Goal: Use online tool/utility: Utilize a website feature to perform a specific function

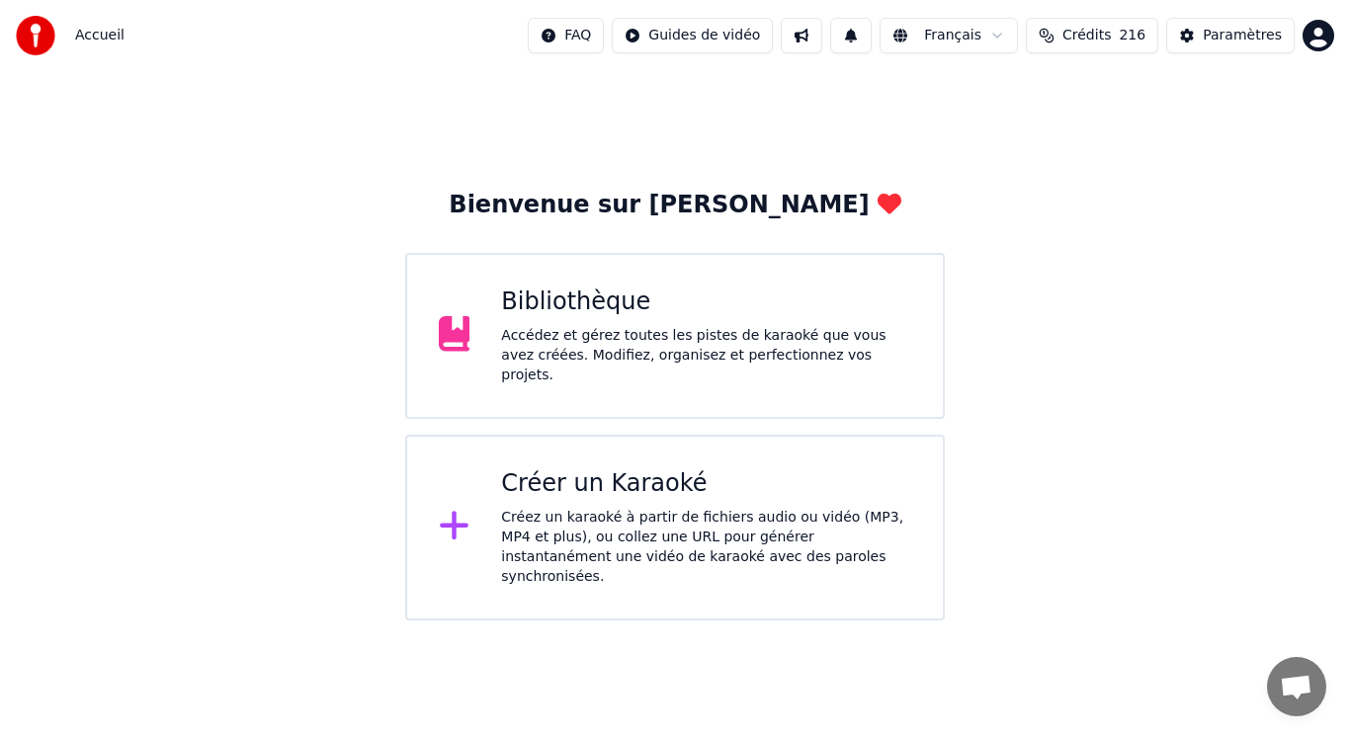
click at [580, 512] on div "Créez un karaoké à partir de fichiers audio ou vidéo (MP3, MP4 et plus), ou col…" at bounding box center [706, 547] width 410 height 79
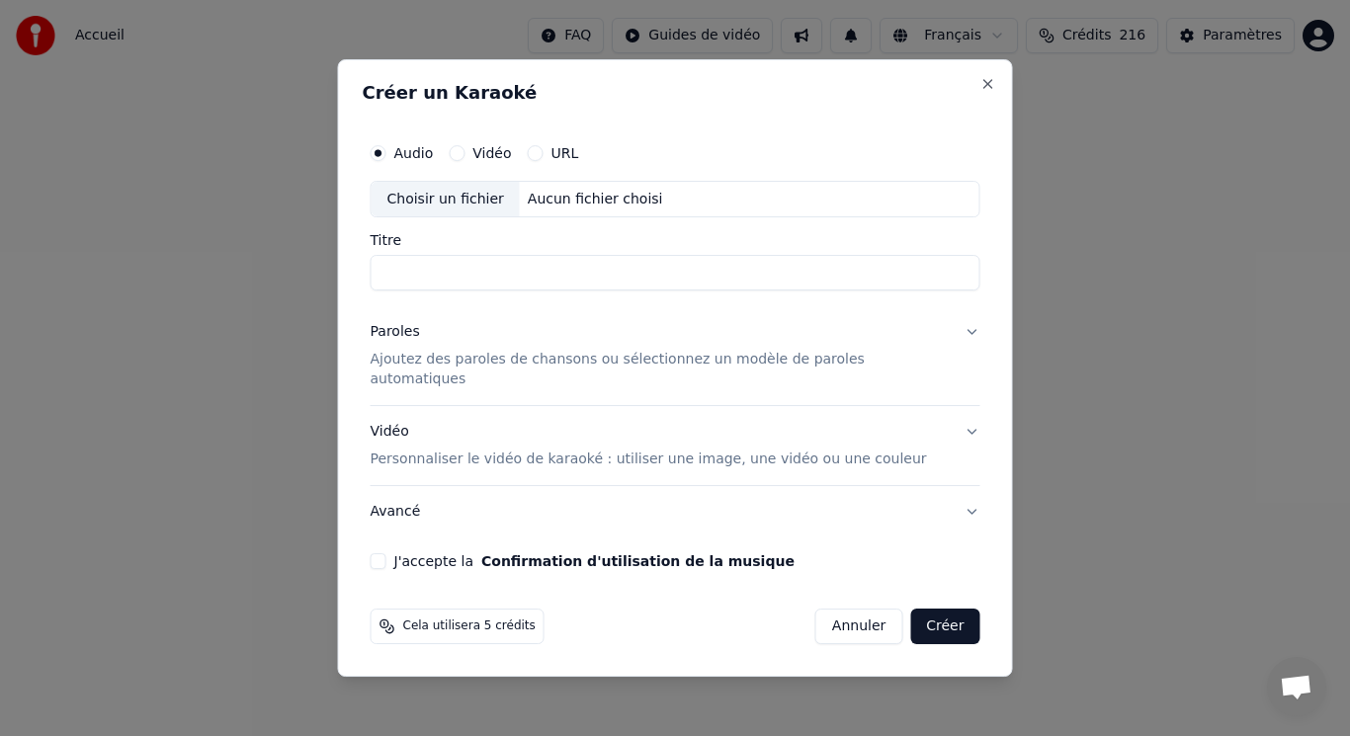
click at [441, 212] on div "Choisir un fichier" at bounding box center [446, 200] width 148 height 36
type input "**********"
click at [470, 371] on p "Ajoutez des paroles de chansons ou sélectionnez un modèle de paroles automatiqu…" at bounding box center [660, 371] width 578 height 40
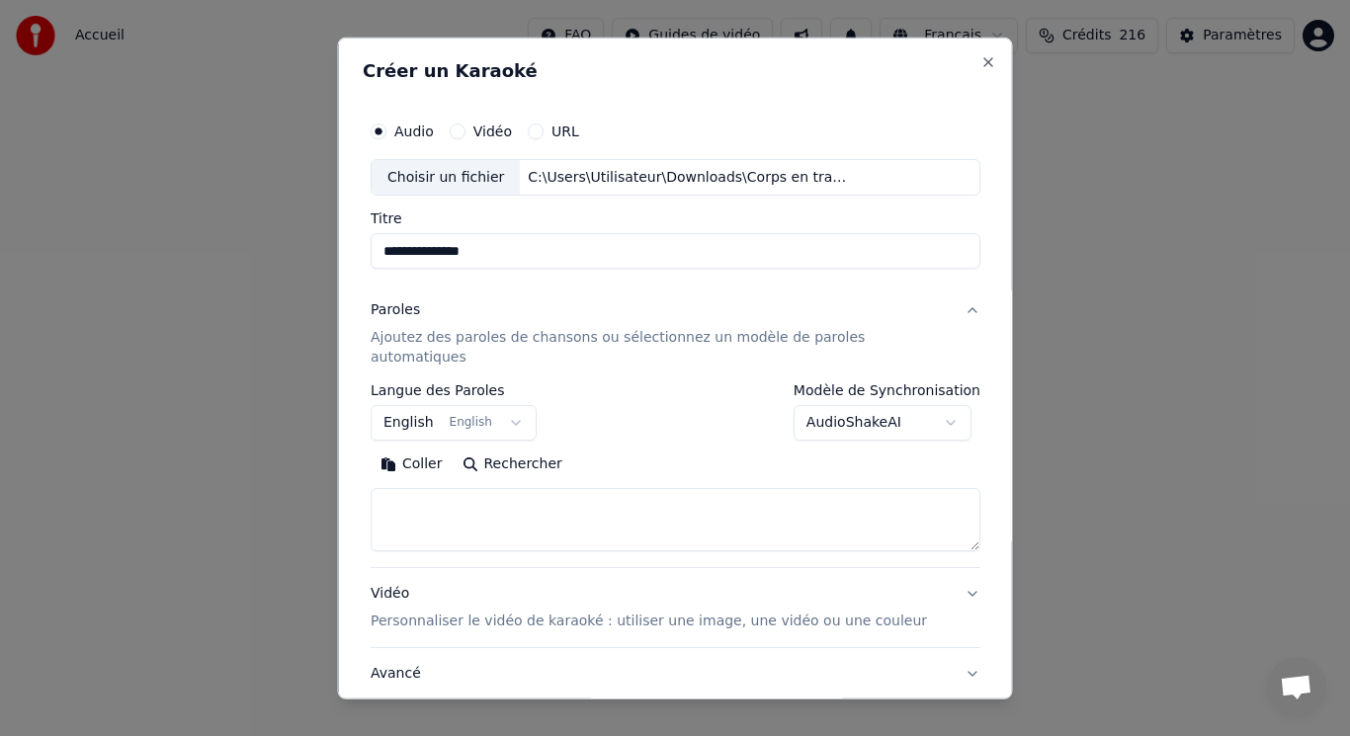
click at [460, 405] on button "English English" at bounding box center [454, 423] width 166 height 36
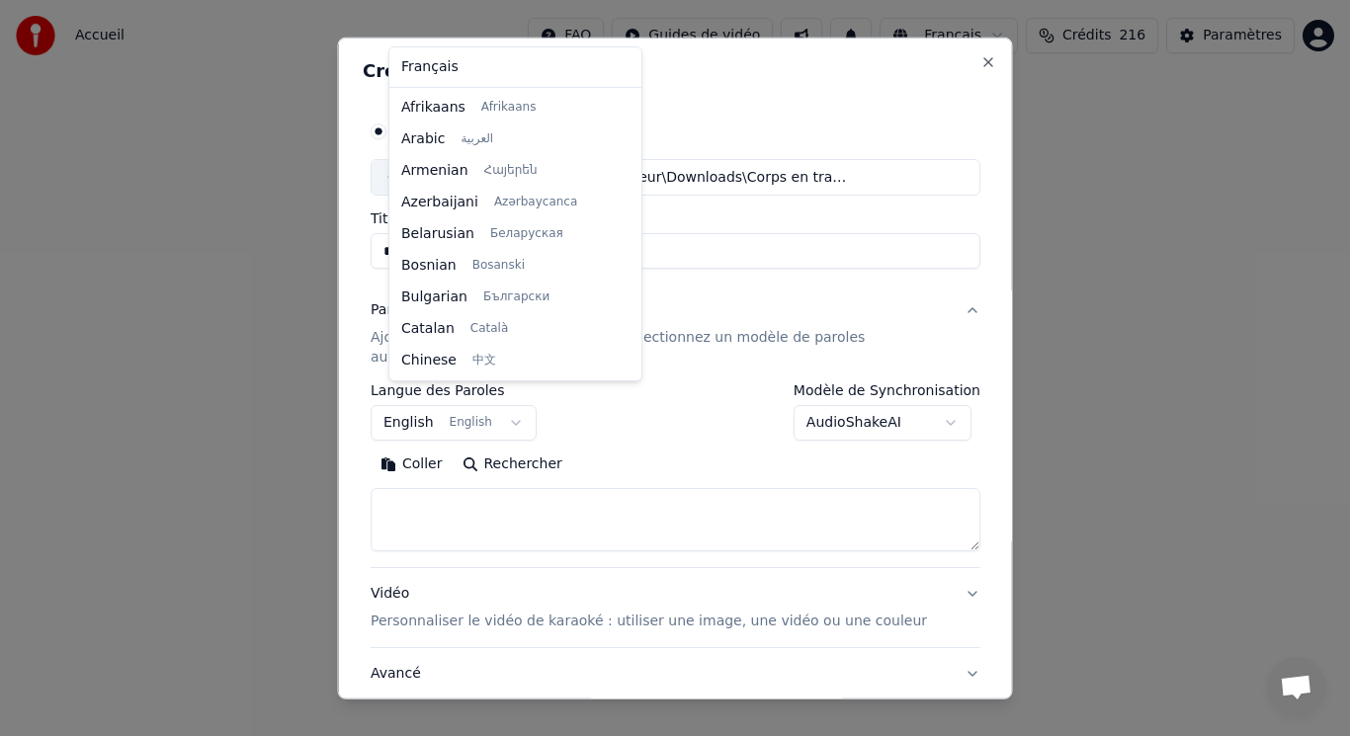
scroll to position [158, 0]
select select "**"
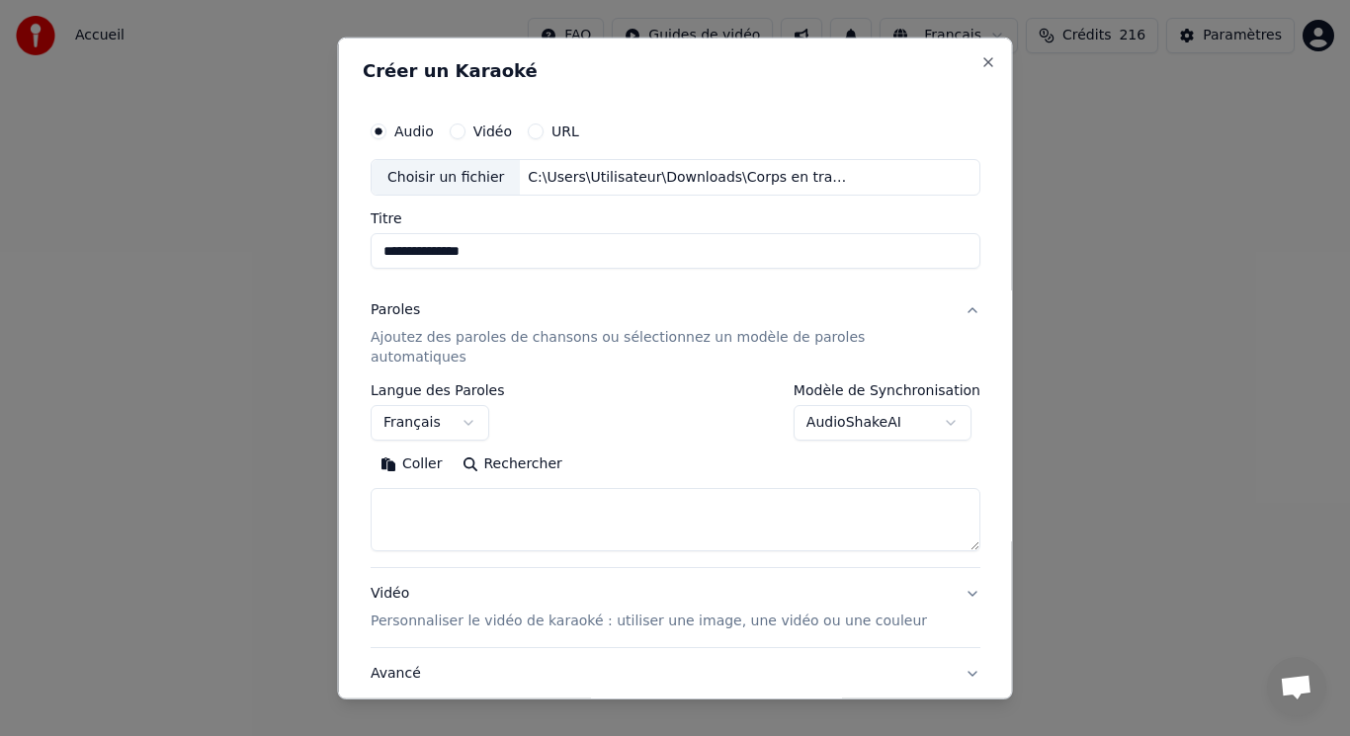
click at [427, 449] on button "Coller" at bounding box center [412, 465] width 82 height 32
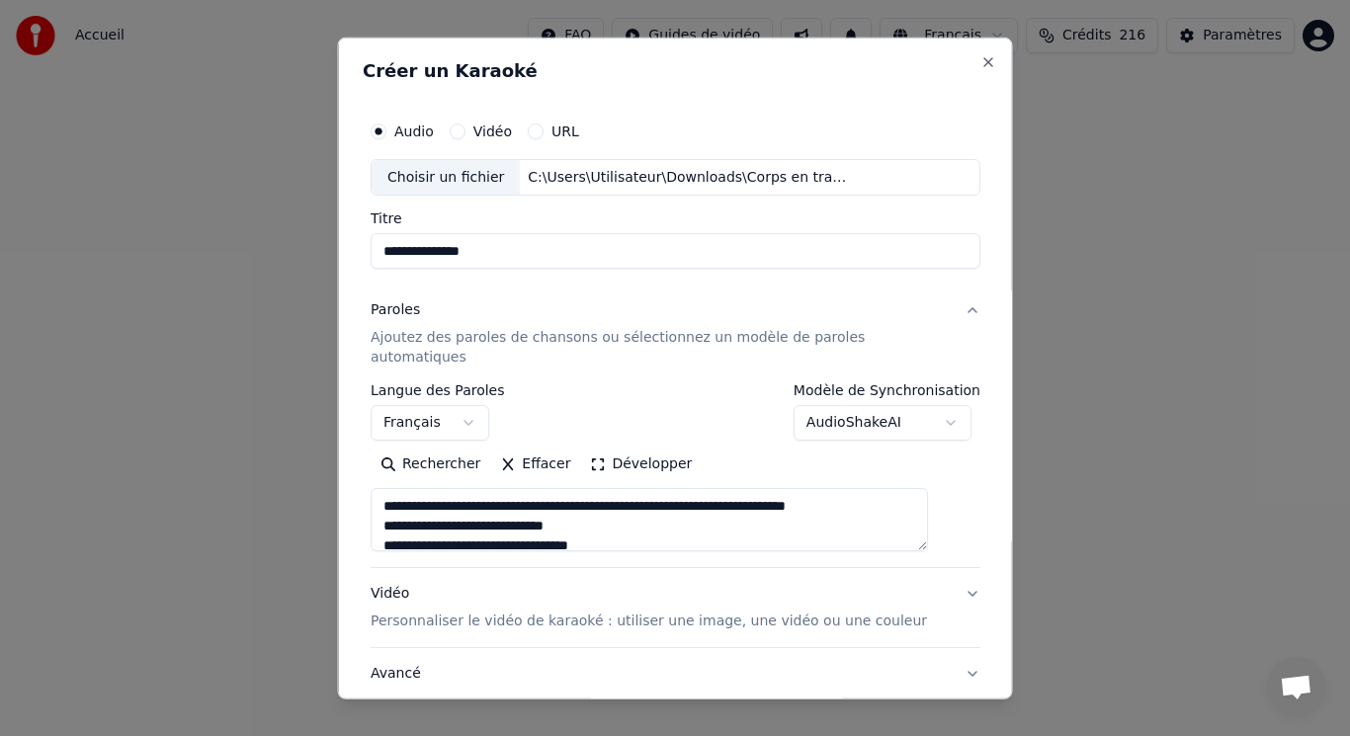
scroll to position [0, 0]
click at [634, 449] on button "Développer" at bounding box center [641, 465] width 122 height 32
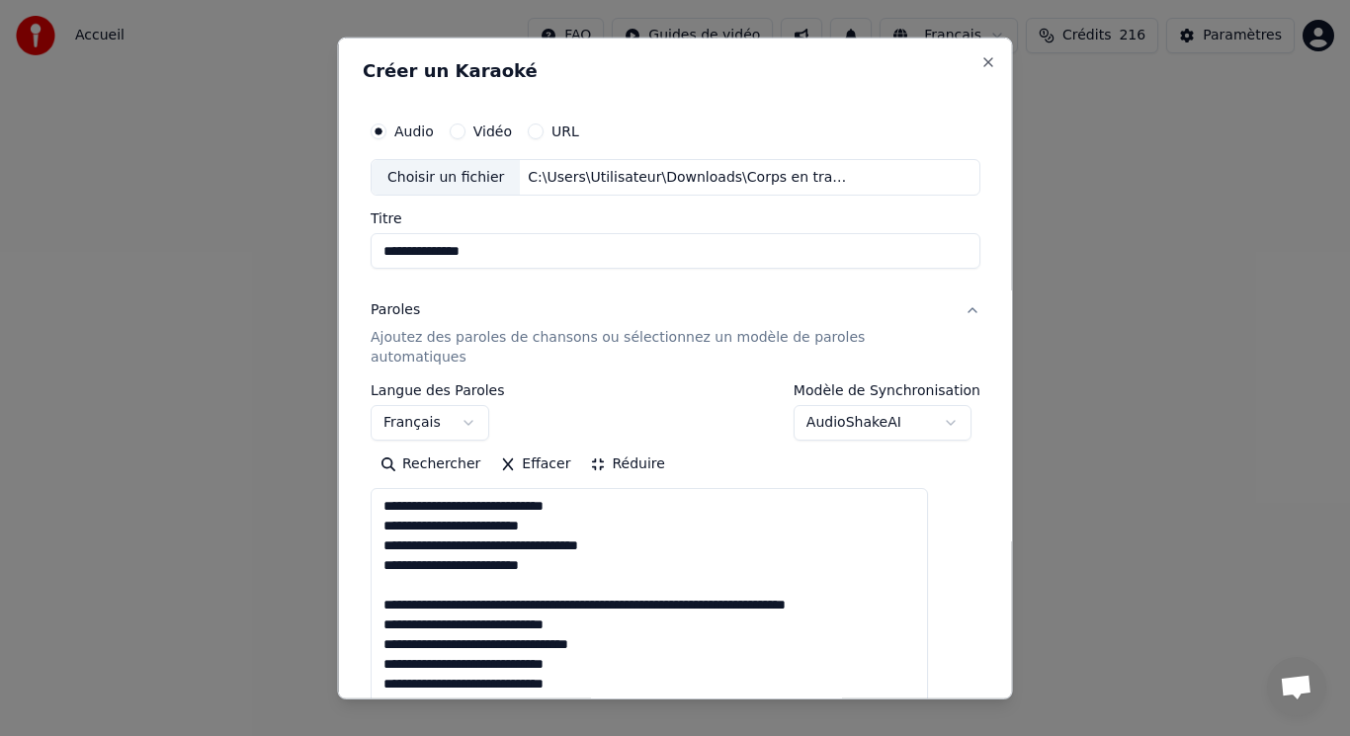
drag, startPoint x: 400, startPoint y: 563, endPoint x: 910, endPoint y: 586, distance: 510.5
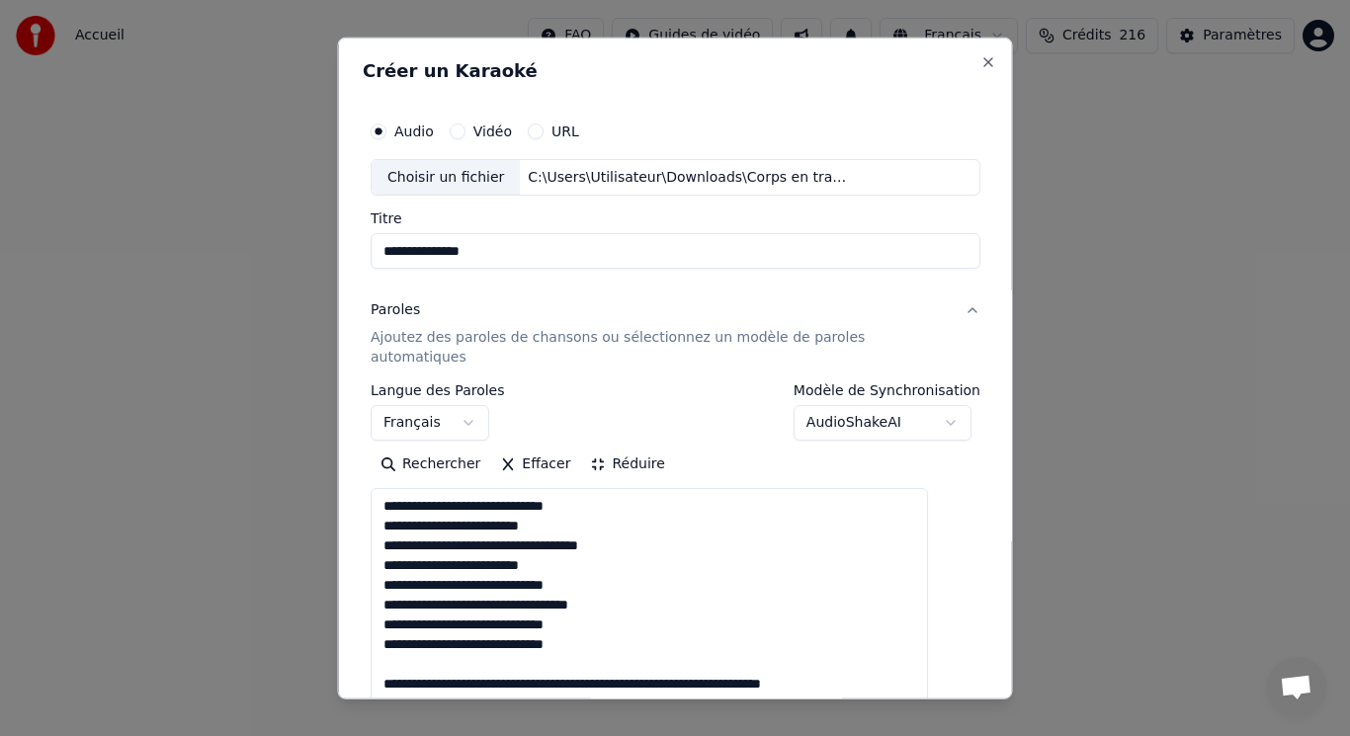
drag, startPoint x: 406, startPoint y: 639, endPoint x: 867, endPoint y: 665, distance: 461.3
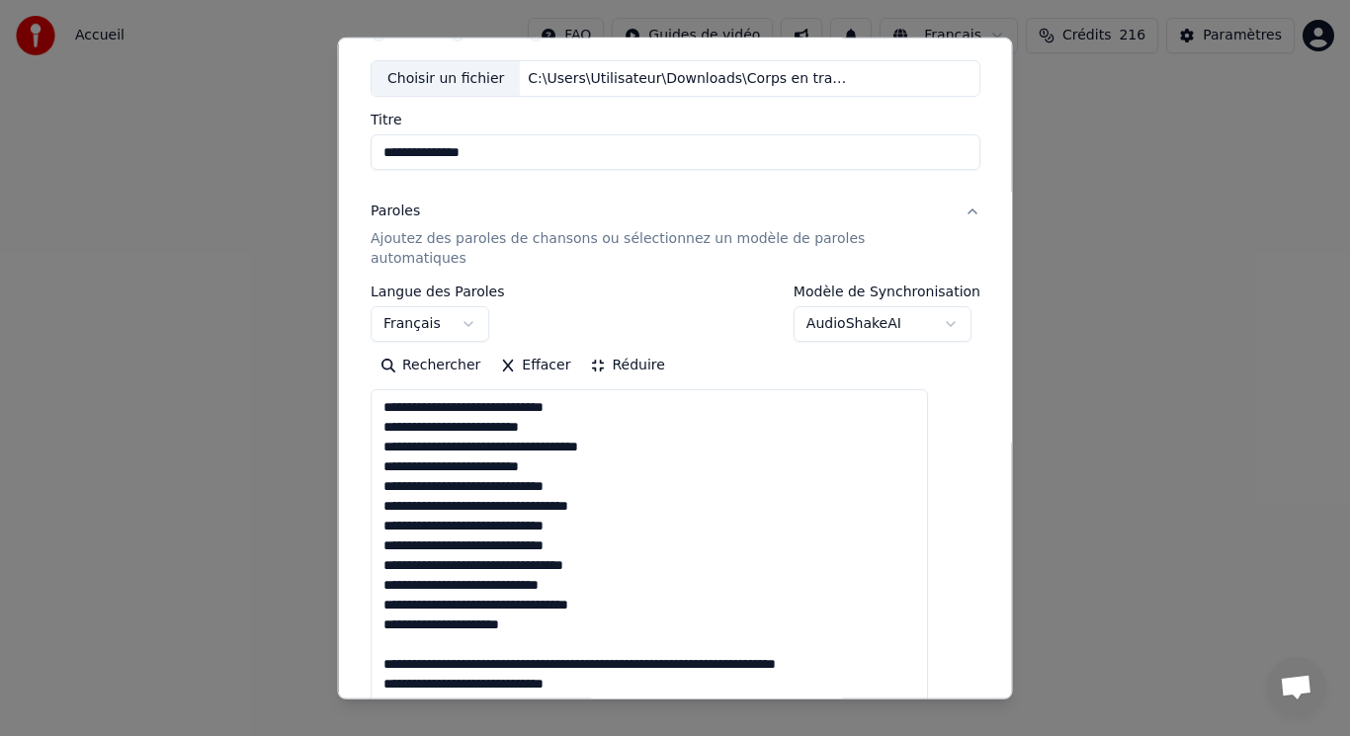
scroll to position [198, 0]
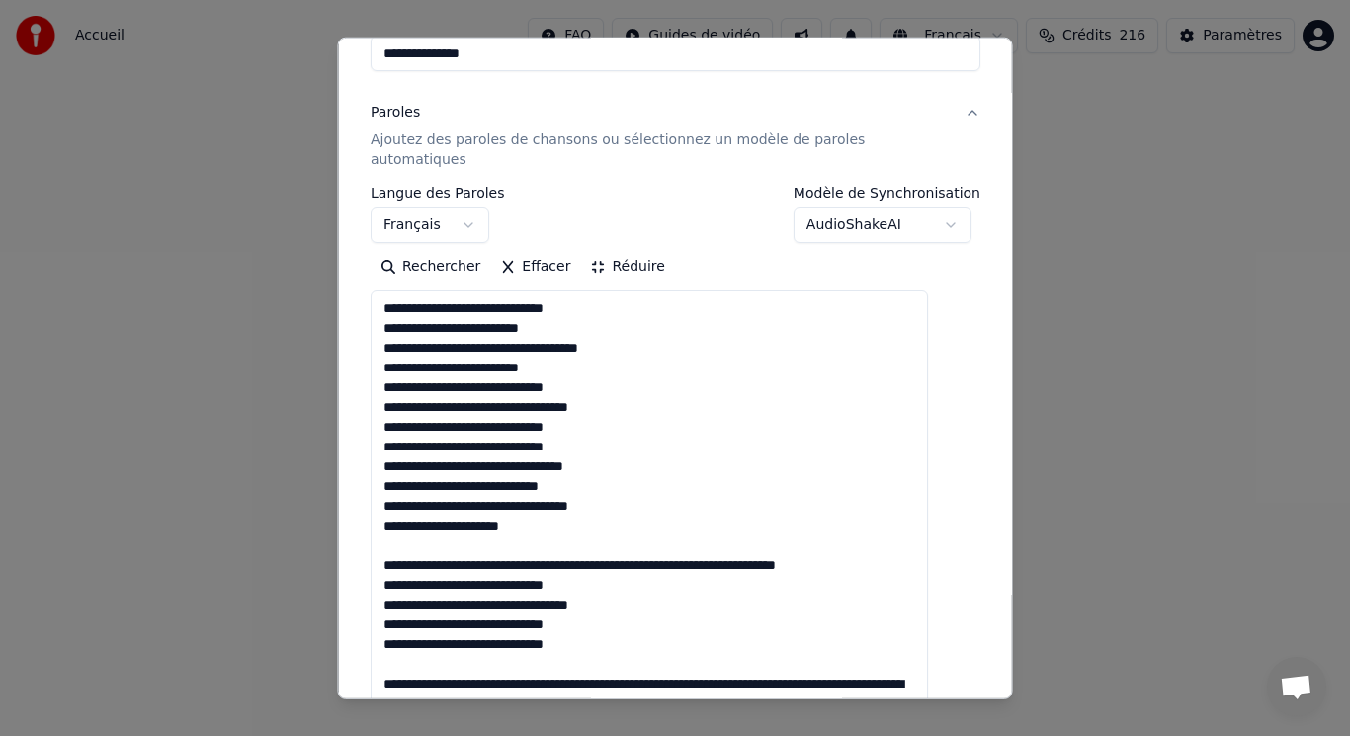
drag, startPoint x: 397, startPoint y: 524, endPoint x: 881, endPoint y: 546, distance: 483.8
click at [881, 546] on textarea at bounding box center [649, 674] width 557 height 766
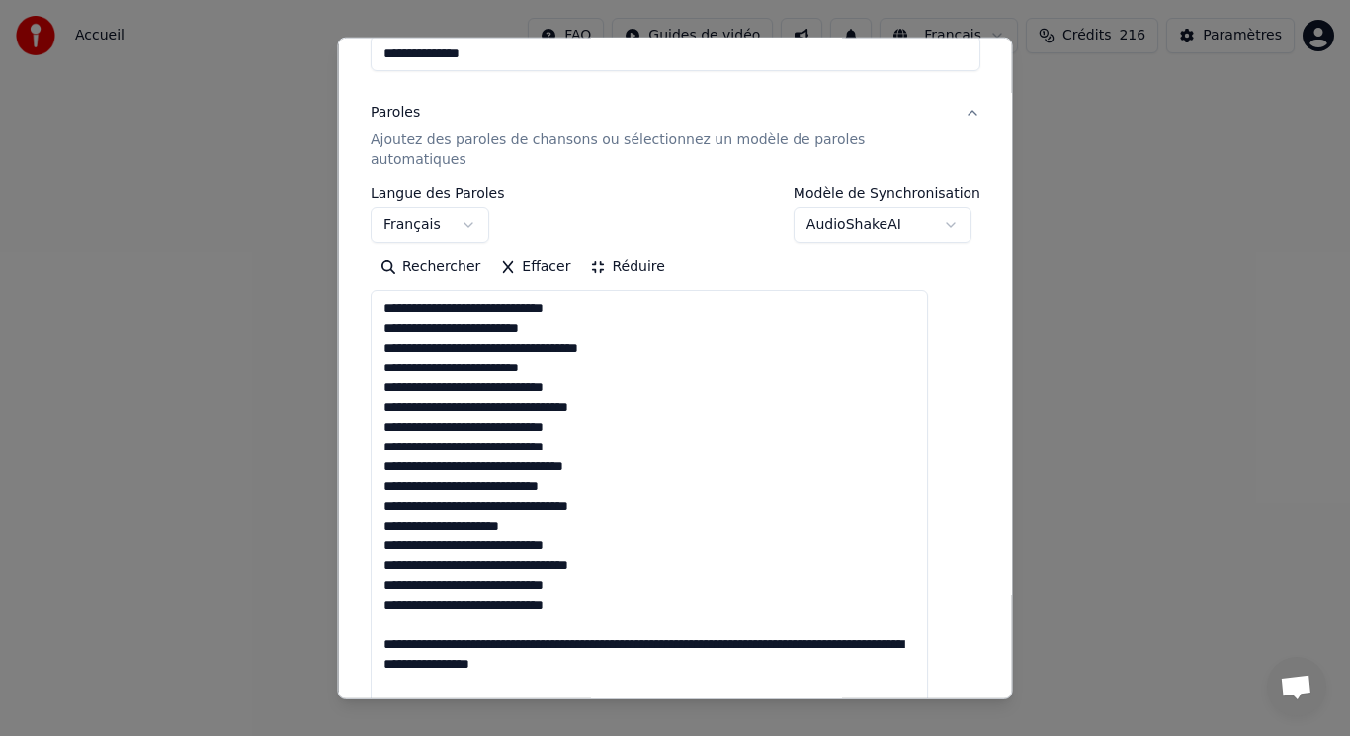
scroll to position [296, 0]
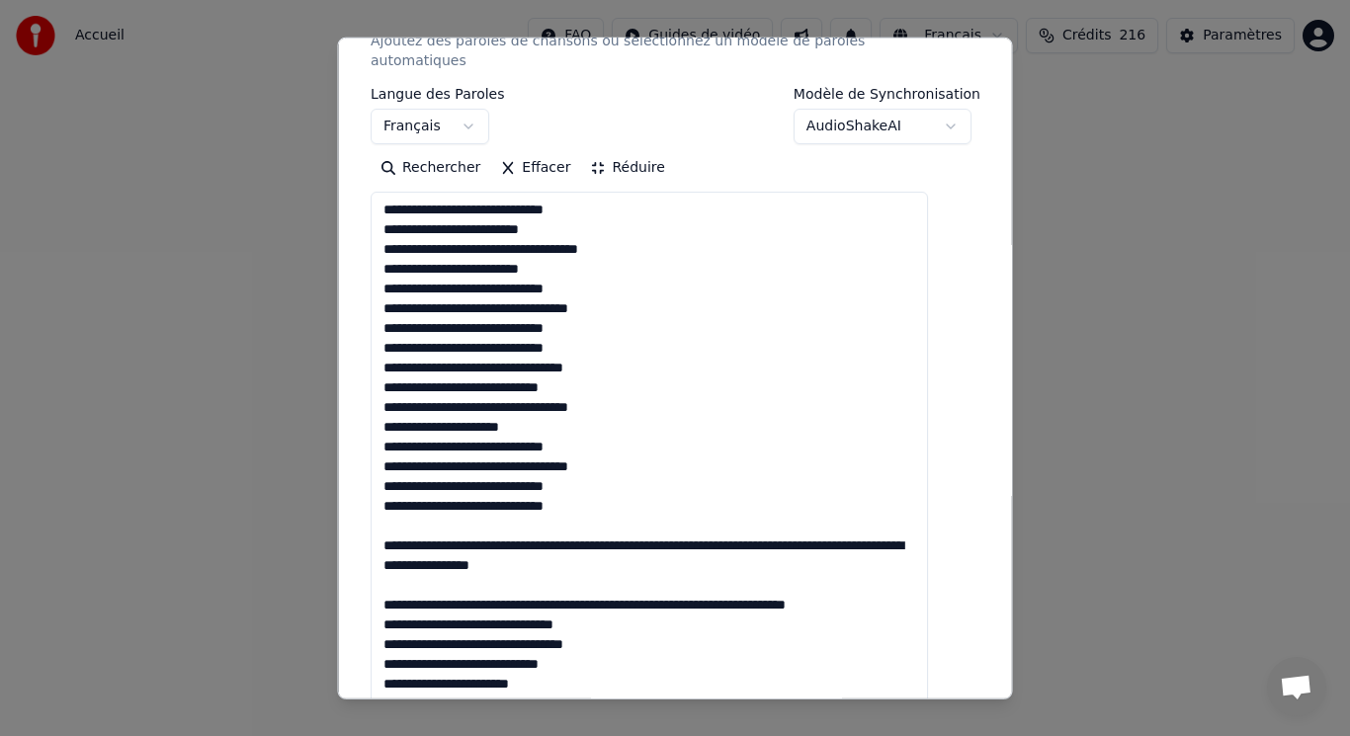
drag, startPoint x: 402, startPoint y: 598, endPoint x: 897, endPoint y: 588, distance: 495.2
click at [897, 588] on textarea at bounding box center [649, 575] width 557 height 766
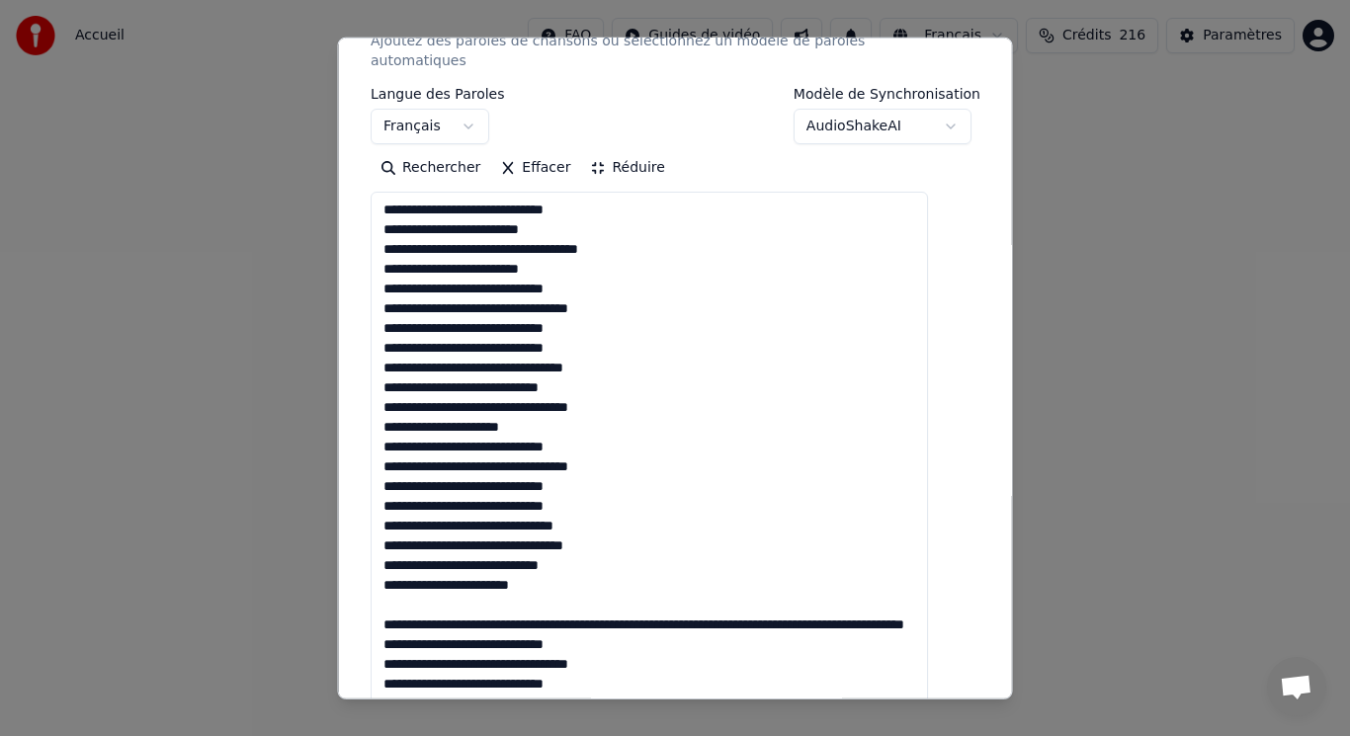
drag, startPoint x: 399, startPoint y: 584, endPoint x: 595, endPoint y: 620, distance: 198.9
click at [595, 620] on textarea "**********" at bounding box center [649, 575] width 557 height 766
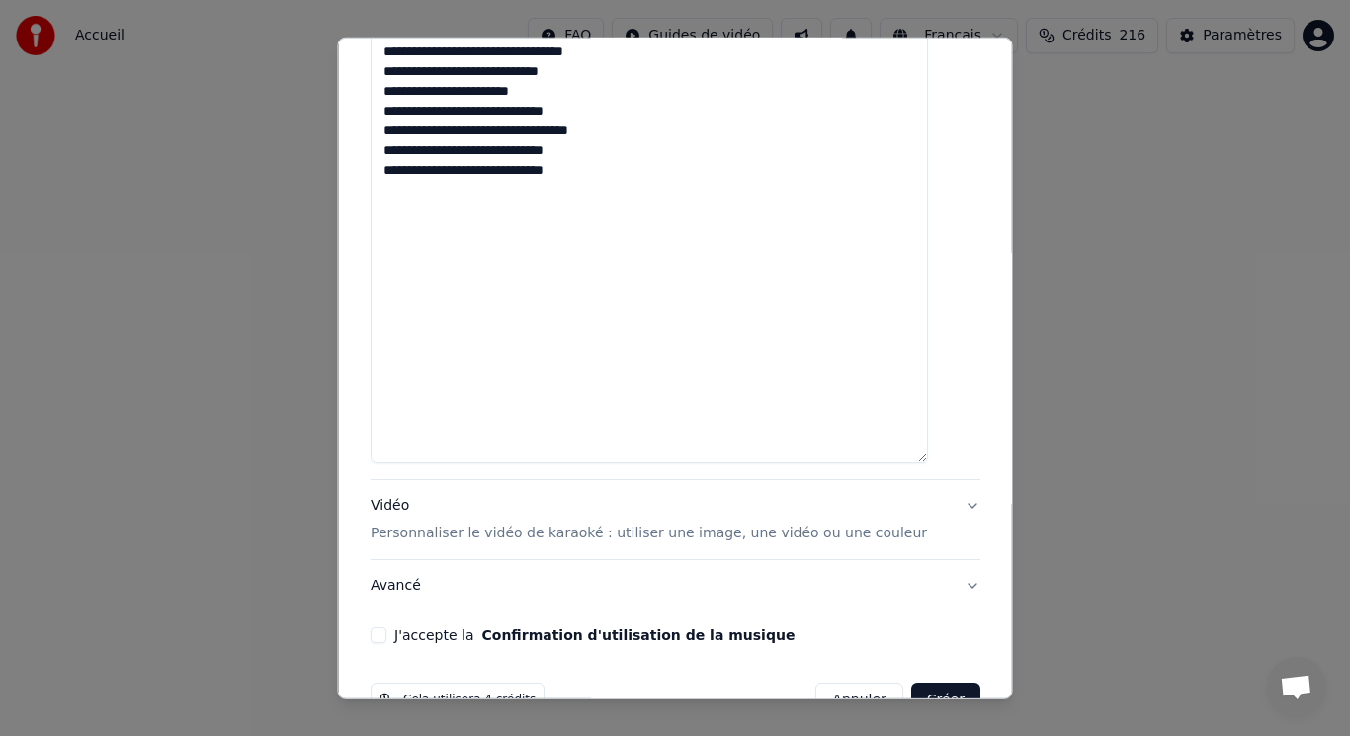
scroll to position [822, 0]
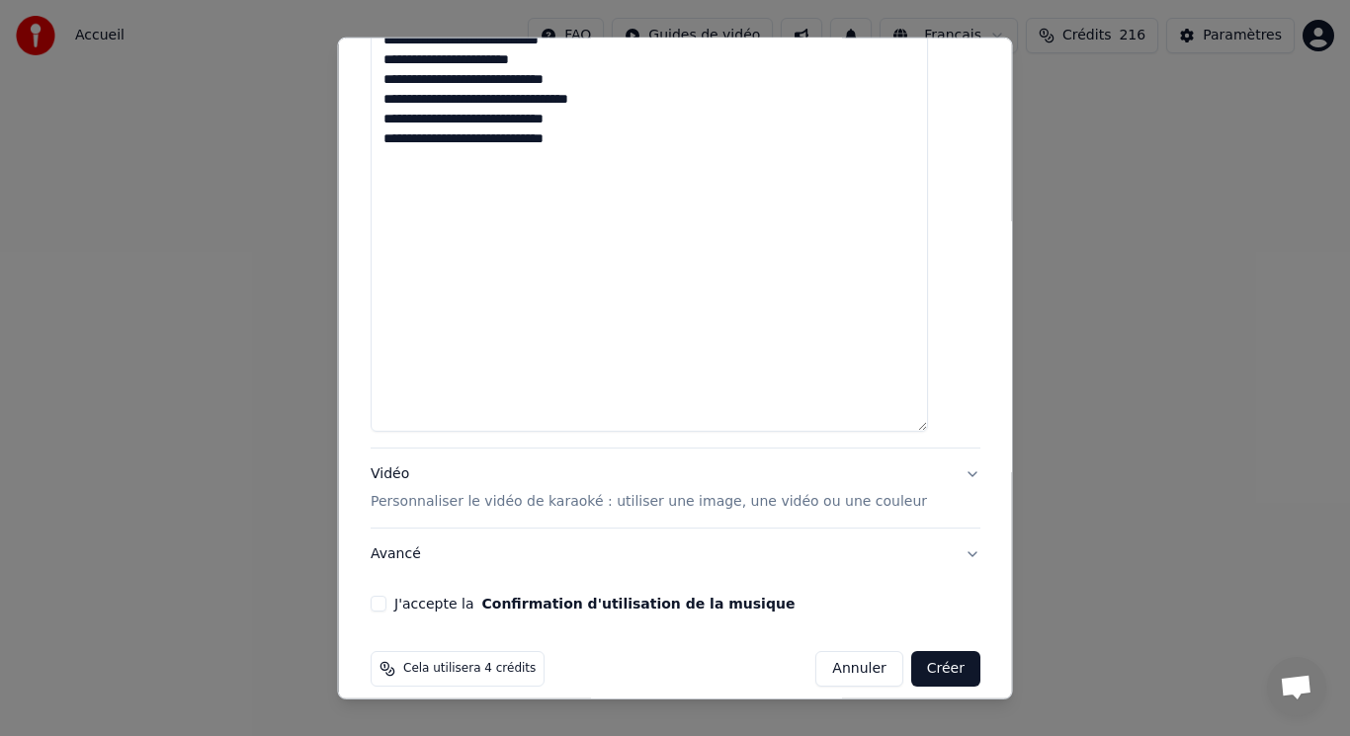
type textarea "**********"
click at [417, 492] on p "Personnaliser le vidéo de karaoké : utiliser une image, une vidéo ou une couleur" at bounding box center [649, 502] width 556 height 20
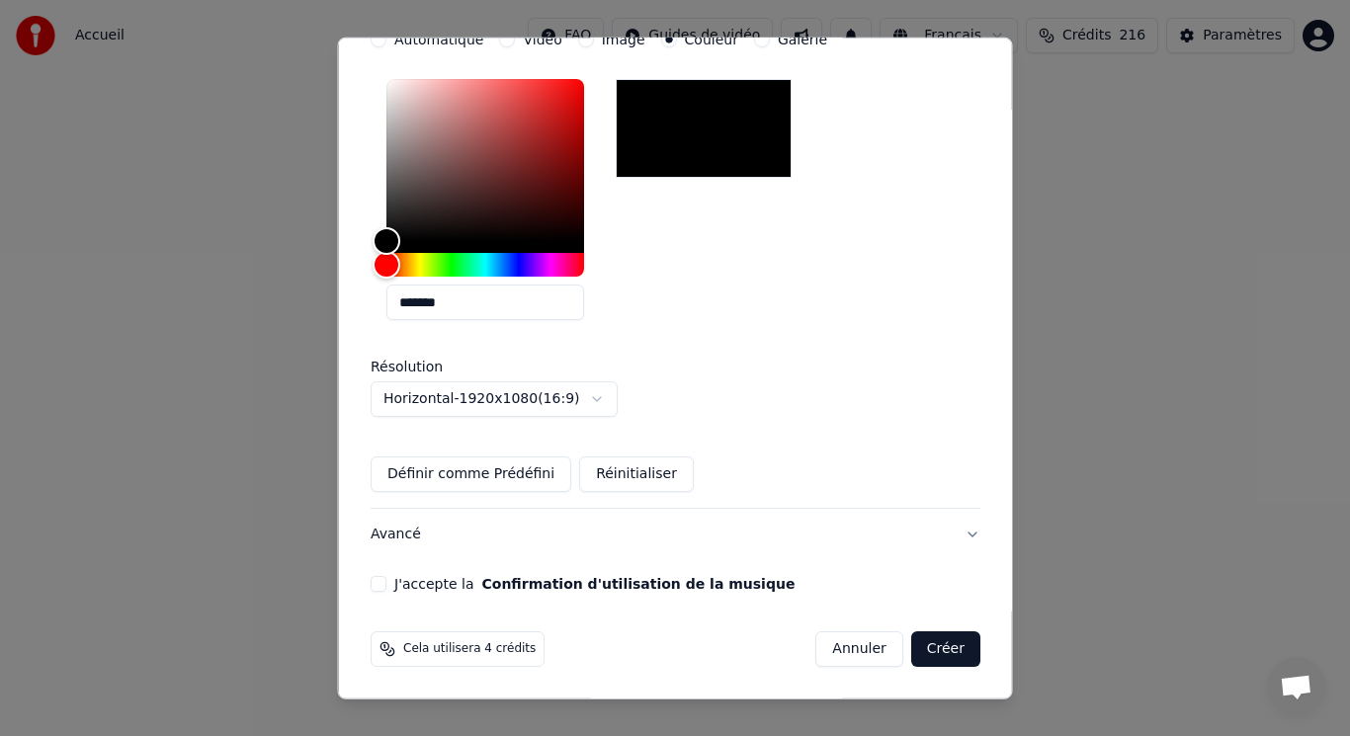
scroll to position [336, 0]
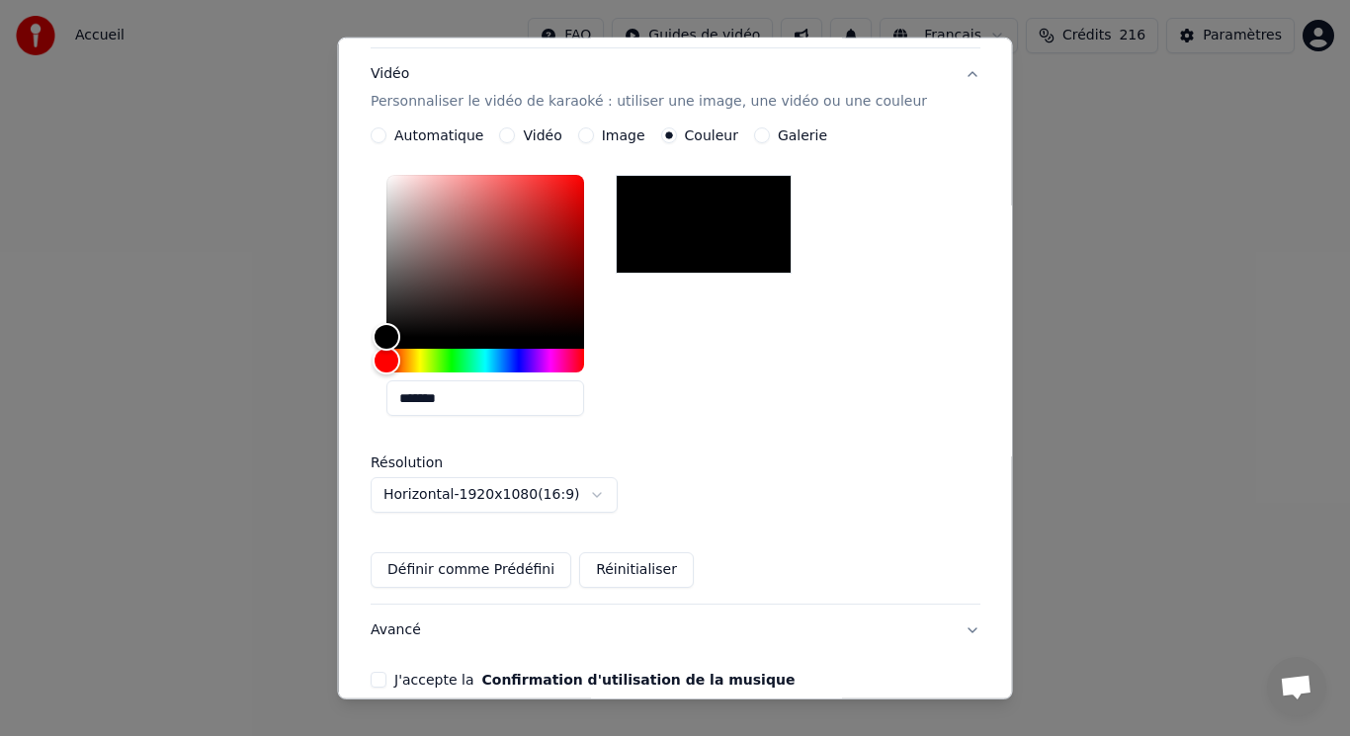
click at [513, 127] on button "Vidéo" at bounding box center [507, 135] width 16 height 16
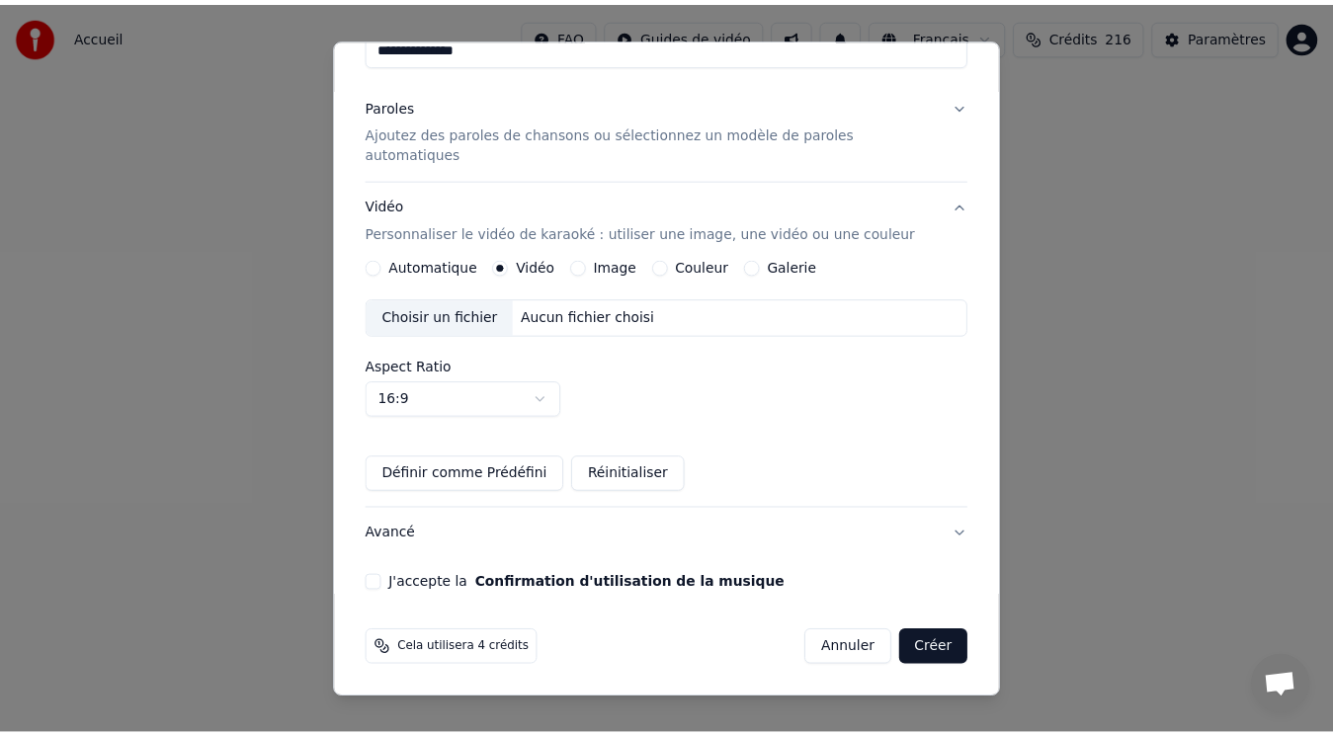
scroll to position [185, 0]
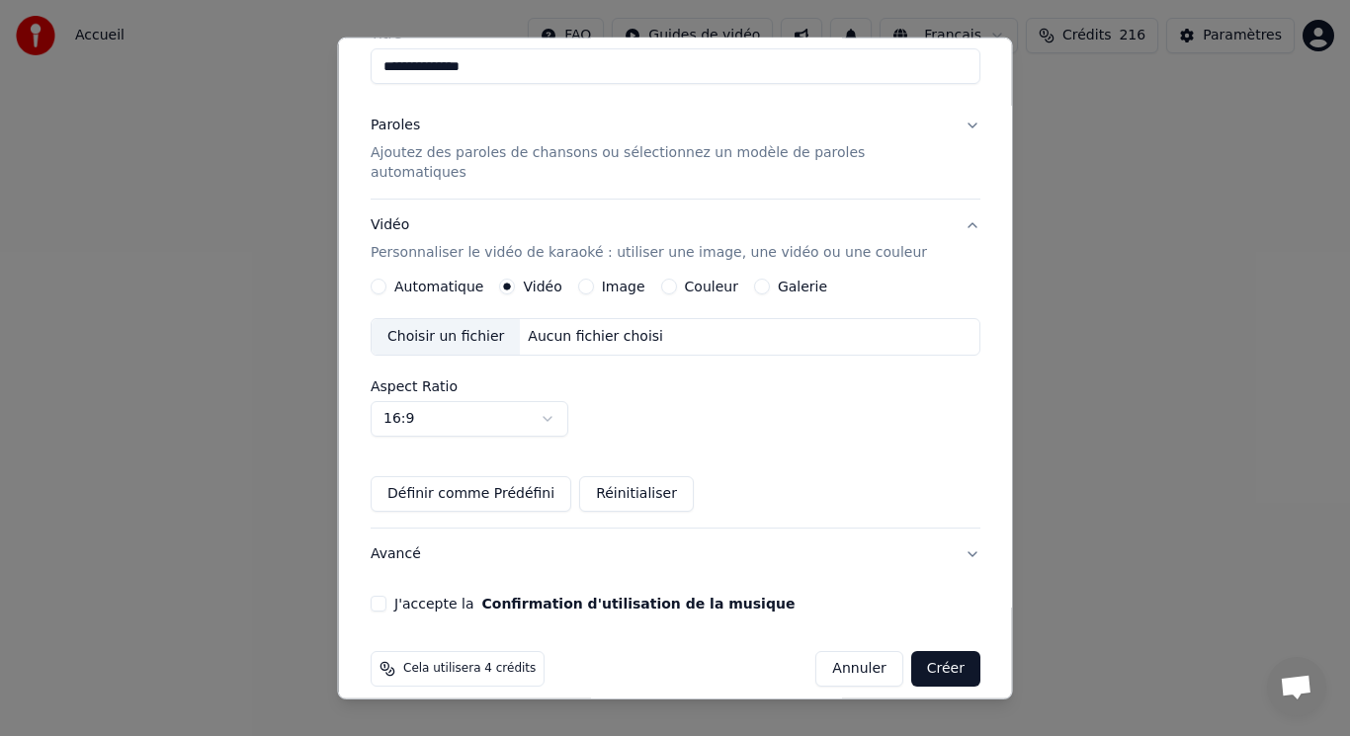
click at [471, 325] on div "Choisir un fichier" at bounding box center [446, 337] width 148 height 36
click at [386, 596] on button "J'accepte la Confirmation d'utilisation de la musique" at bounding box center [379, 604] width 16 height 16
click at [914, 658] on button "Créer" at bounding box center [944, 669] width 69 height 36
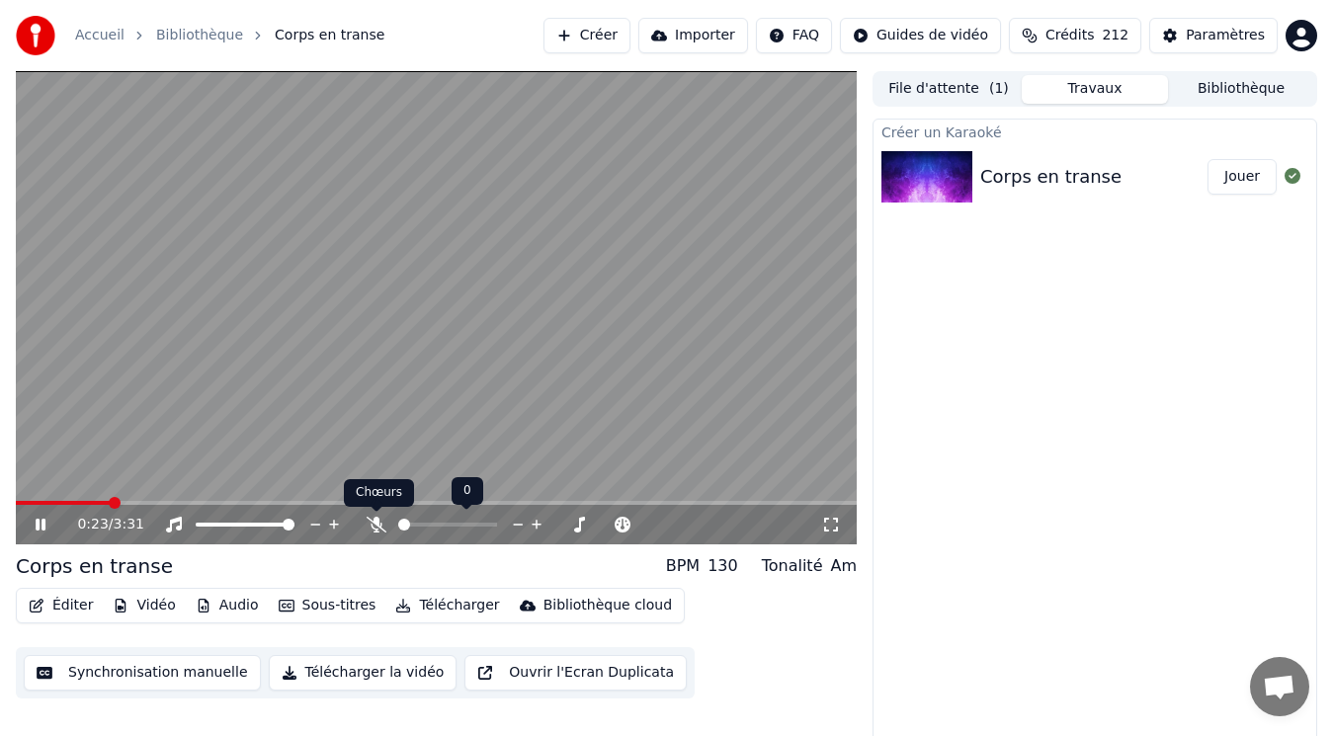
click at [378, 519] on icon at bounding box center [377, 525] width 20 height 16
click at [16, 501] on span at bounding box center [16, 503] width 0 height 4
click at [160, 350] on video at bounding box center [436, 307] width 841 height 473
click at [16, 503] on span at bounding box center [22, 503] width 12 height 12
click at [252, 293] on video at bounding box center [436, 307] width 841 height 473
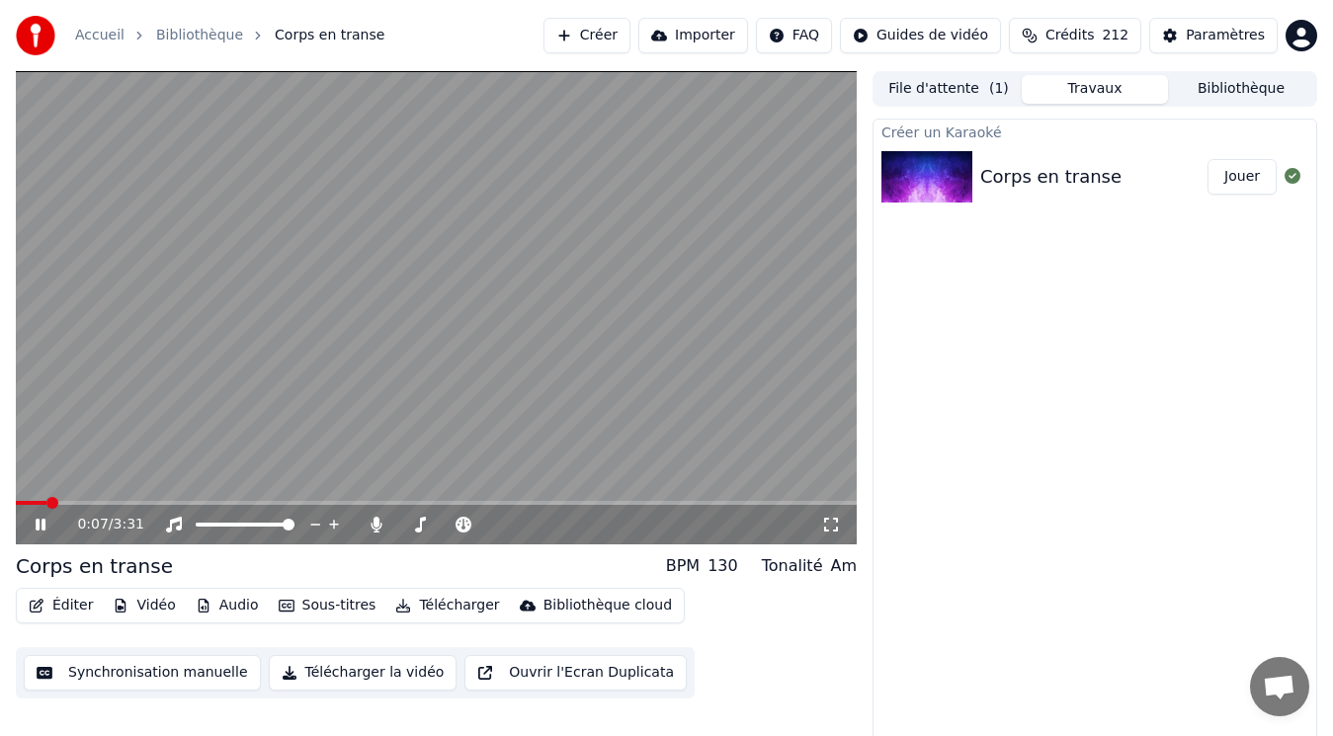
click at [141, 599] on button "Vidéo" at bounding box center [144, 606] width 78 height 28
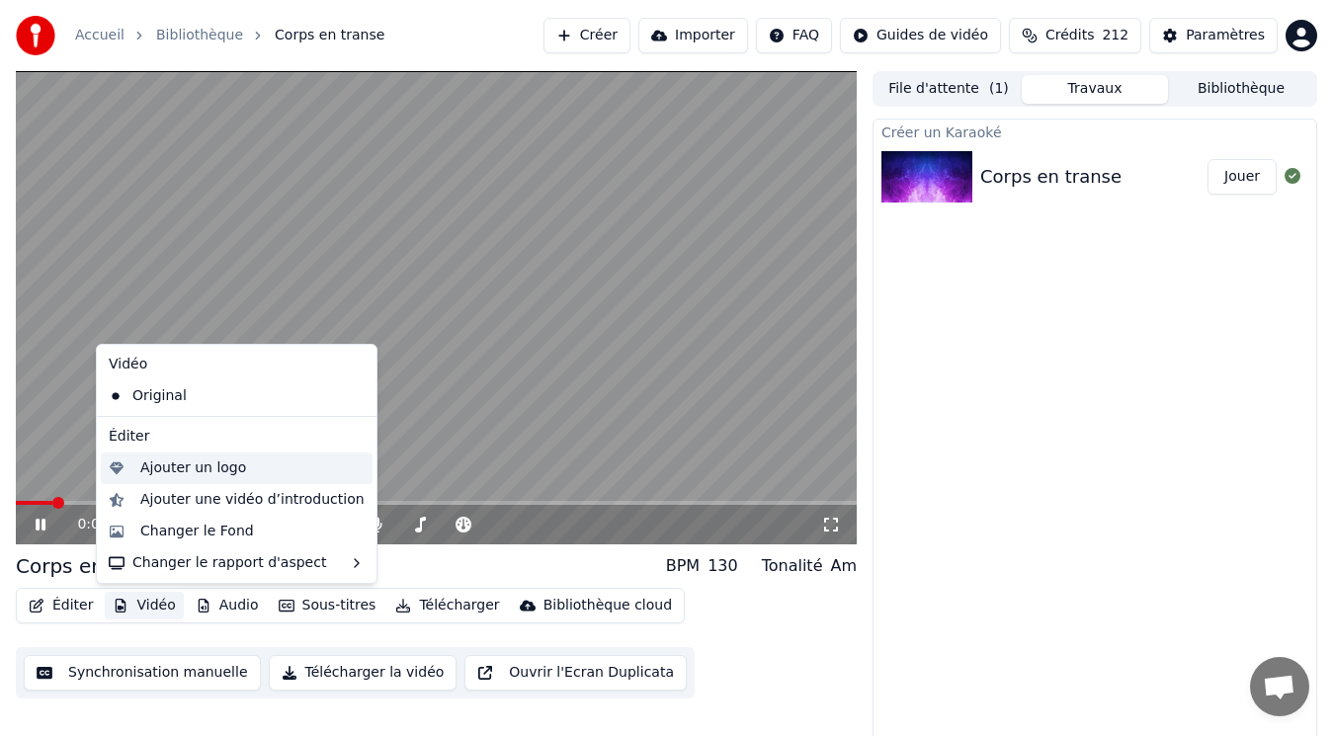
click at [163, 466] on div "Ajouter un logo" at bounding box center [193, 469] width 106 height 20
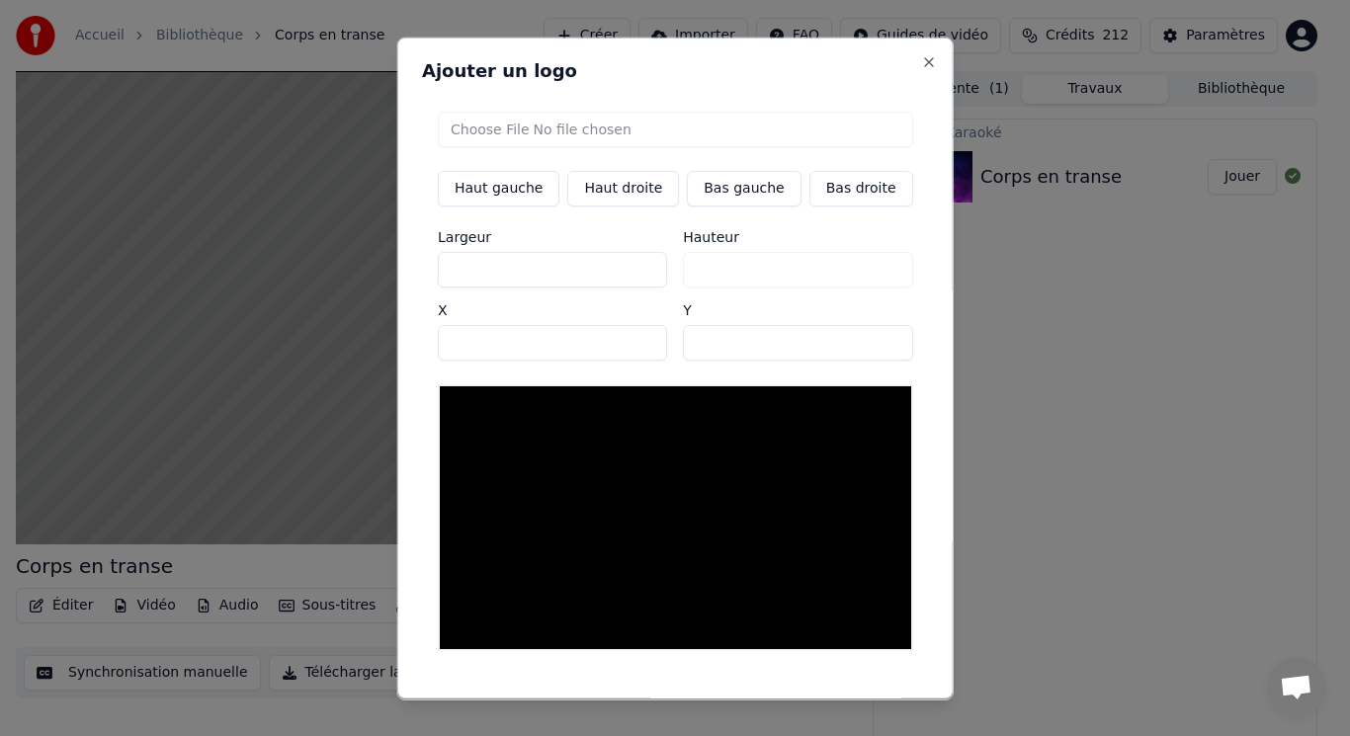
click at [510, 125] on input "file" at bounding box center [675, 129] width 475 height 36
type input "**********"
type input "***"
click at [718, 192] on button "Bas gauche" at bounding box center [744, 188] width 114 height 36
type input "***"
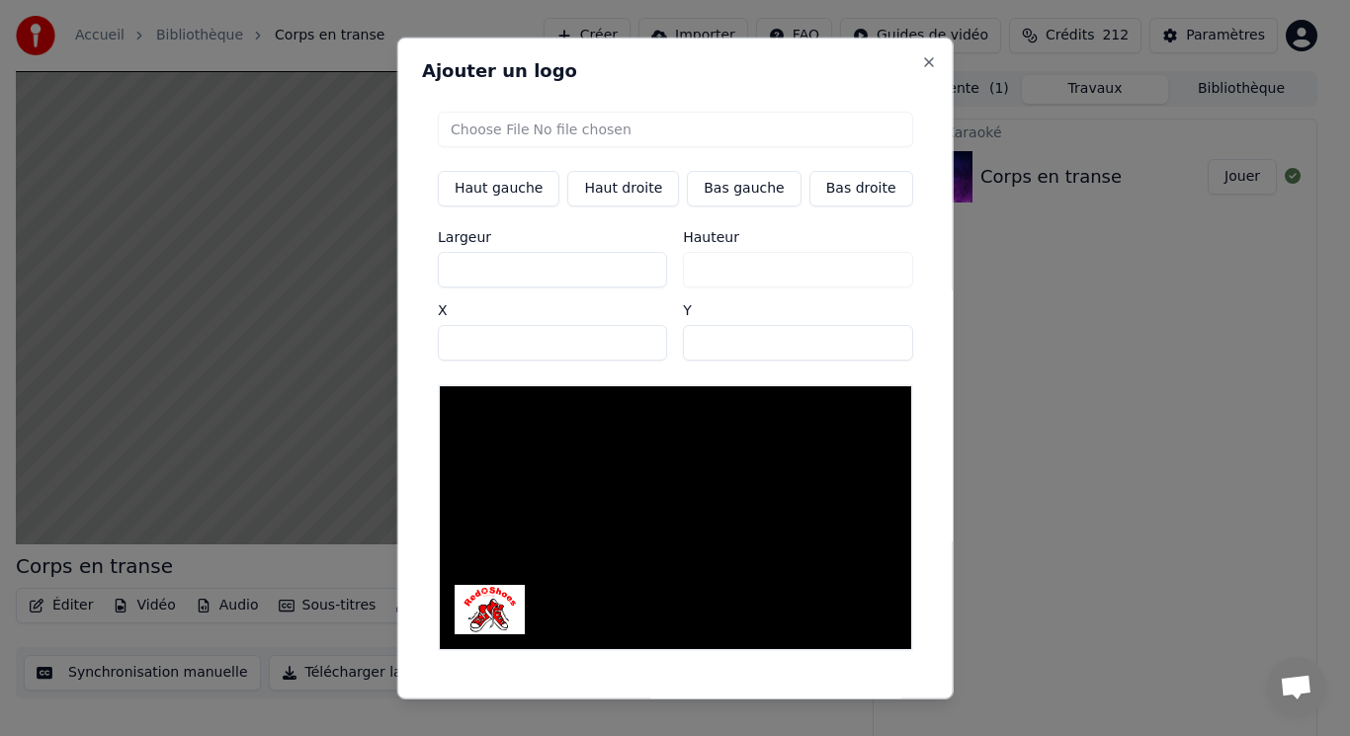
click at [835, 699] on button "Sauvegarder" at bounding box center [868, 717] width 120 height 36
